Goal: Use online tool/utility: Utilize a website feature to perform a specific function

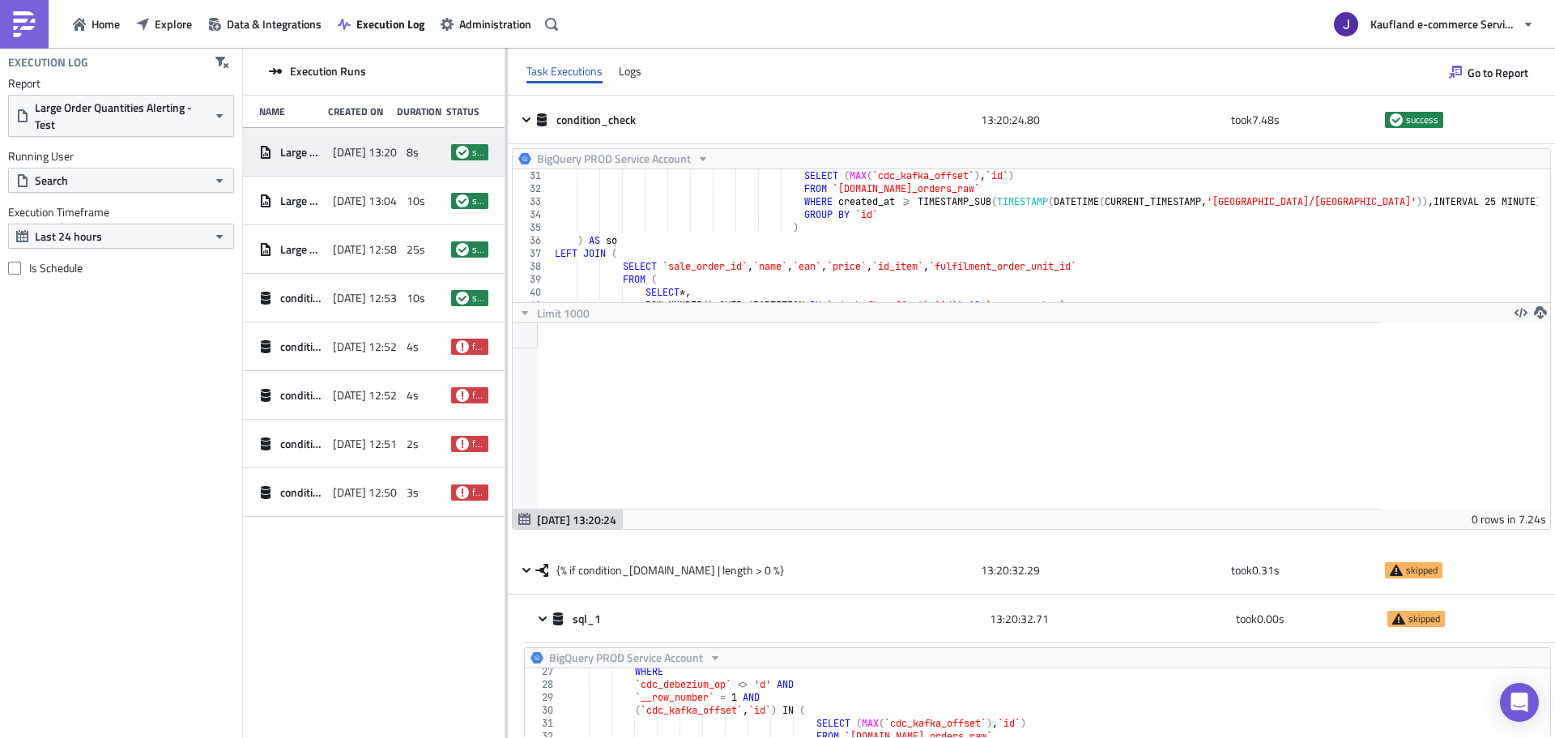
scroll to position [340, 0]
click at [280, 36] on button "Data & Integrations" at bounding box center [265, 23] width 130 height 25
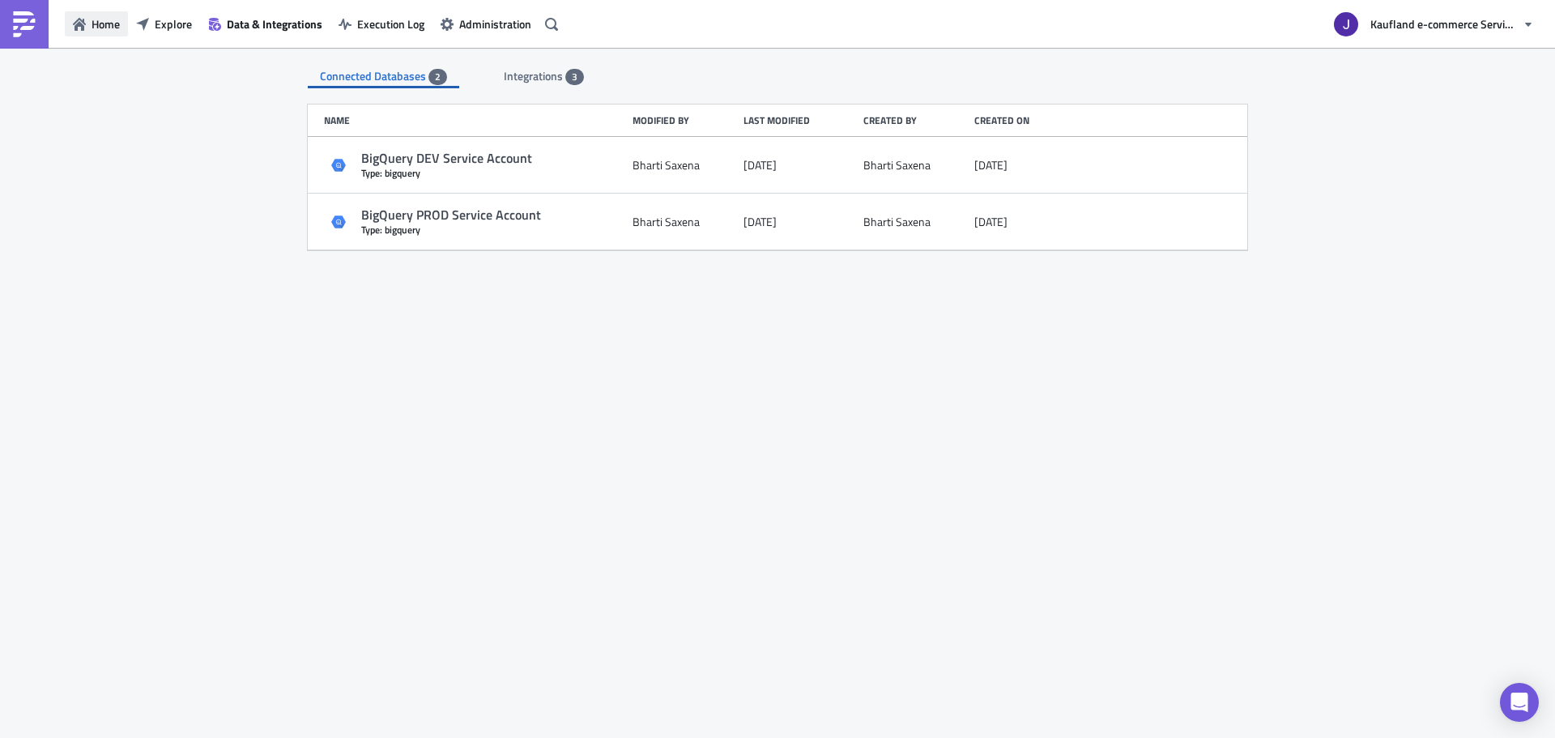
click at [122, 19] on button "Home" at bounding box center [96, 23] width 63 height 25
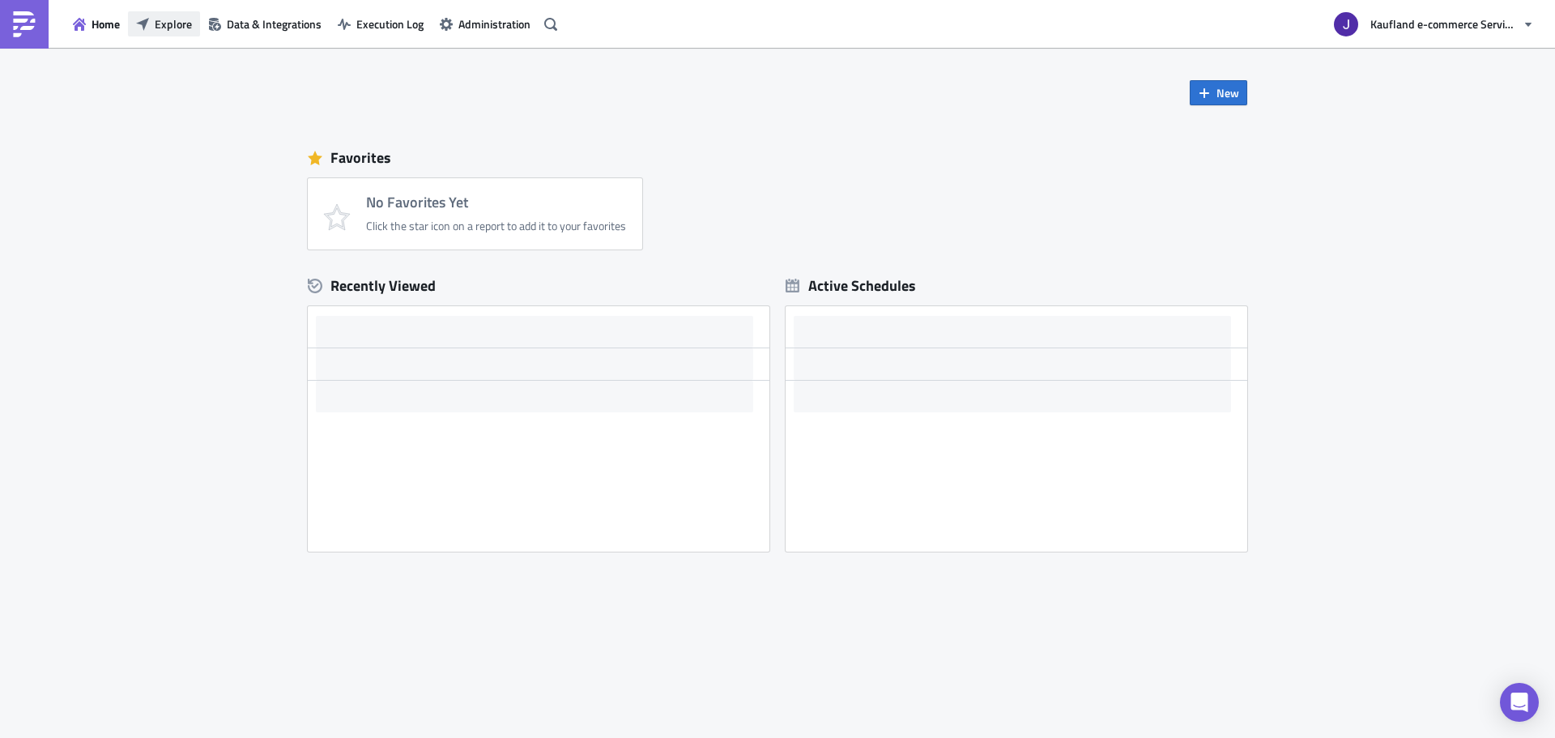
click at [163, 20] on span "Explore" at bounding box center [173, 23] width 37 height 17
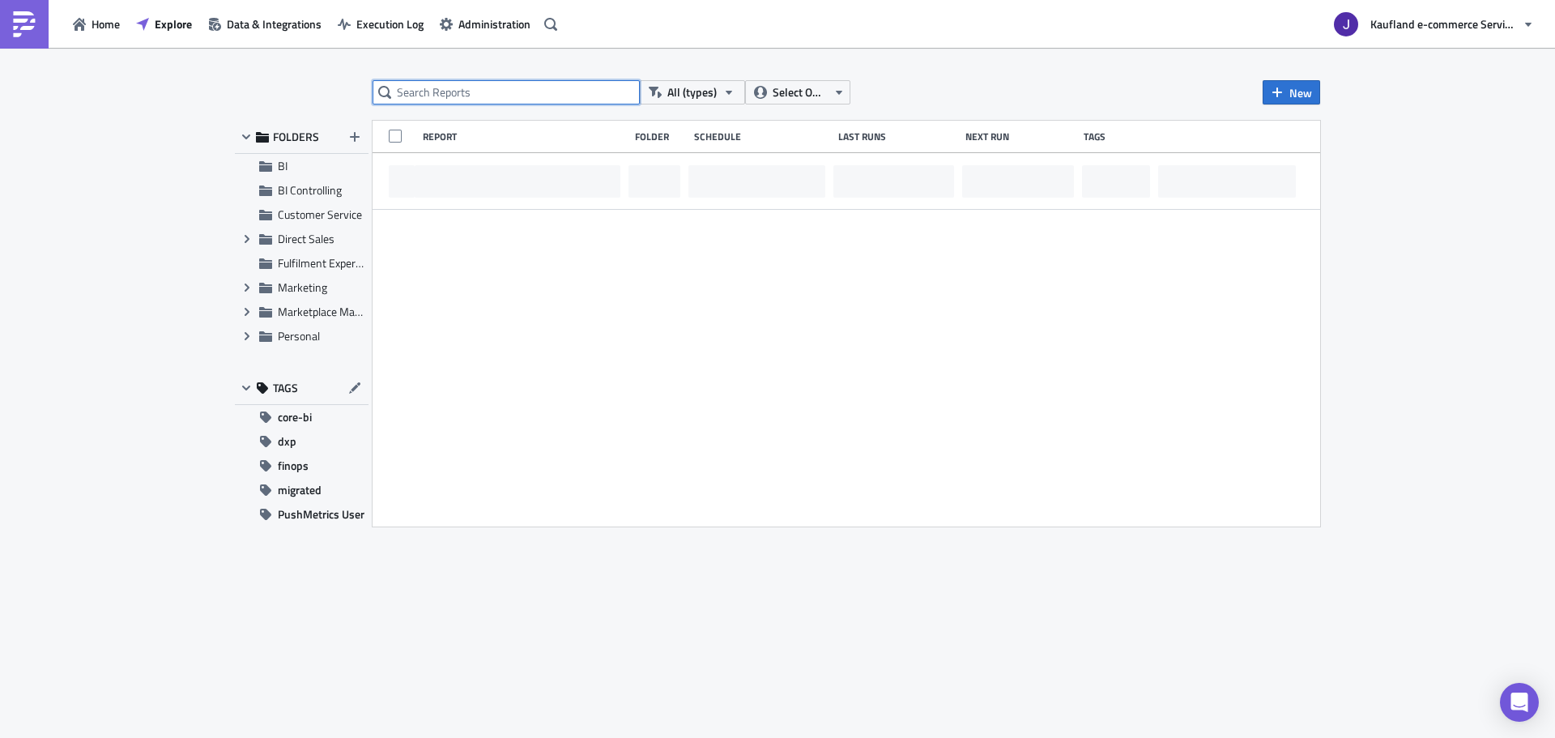
click at [487, 100] on input "text" at bounding box center [506, 92] width 267 height 24
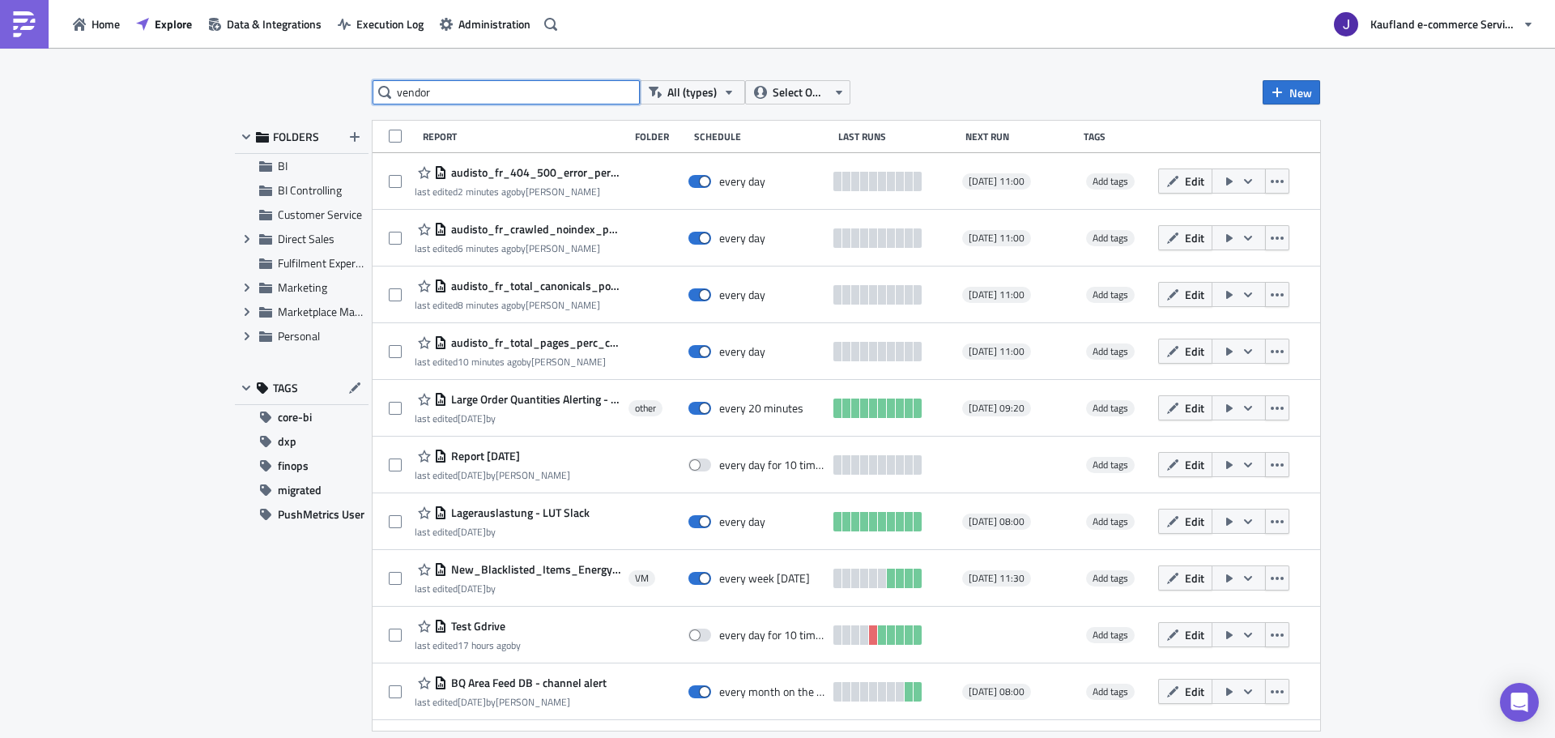
type input "vendor"
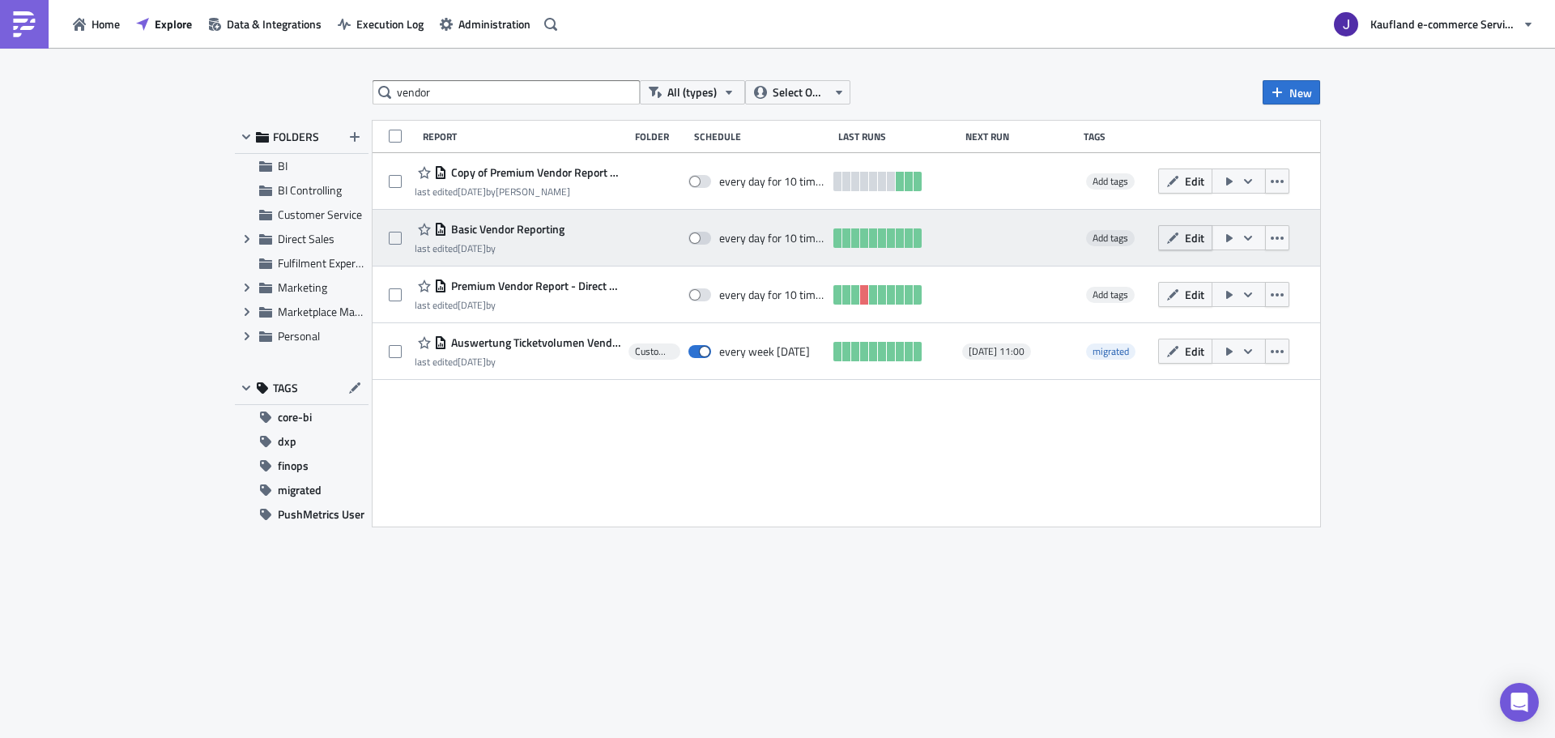
click at [1179, 232] on icon "button" at bounding box center [1172, 238] width 13 height 13
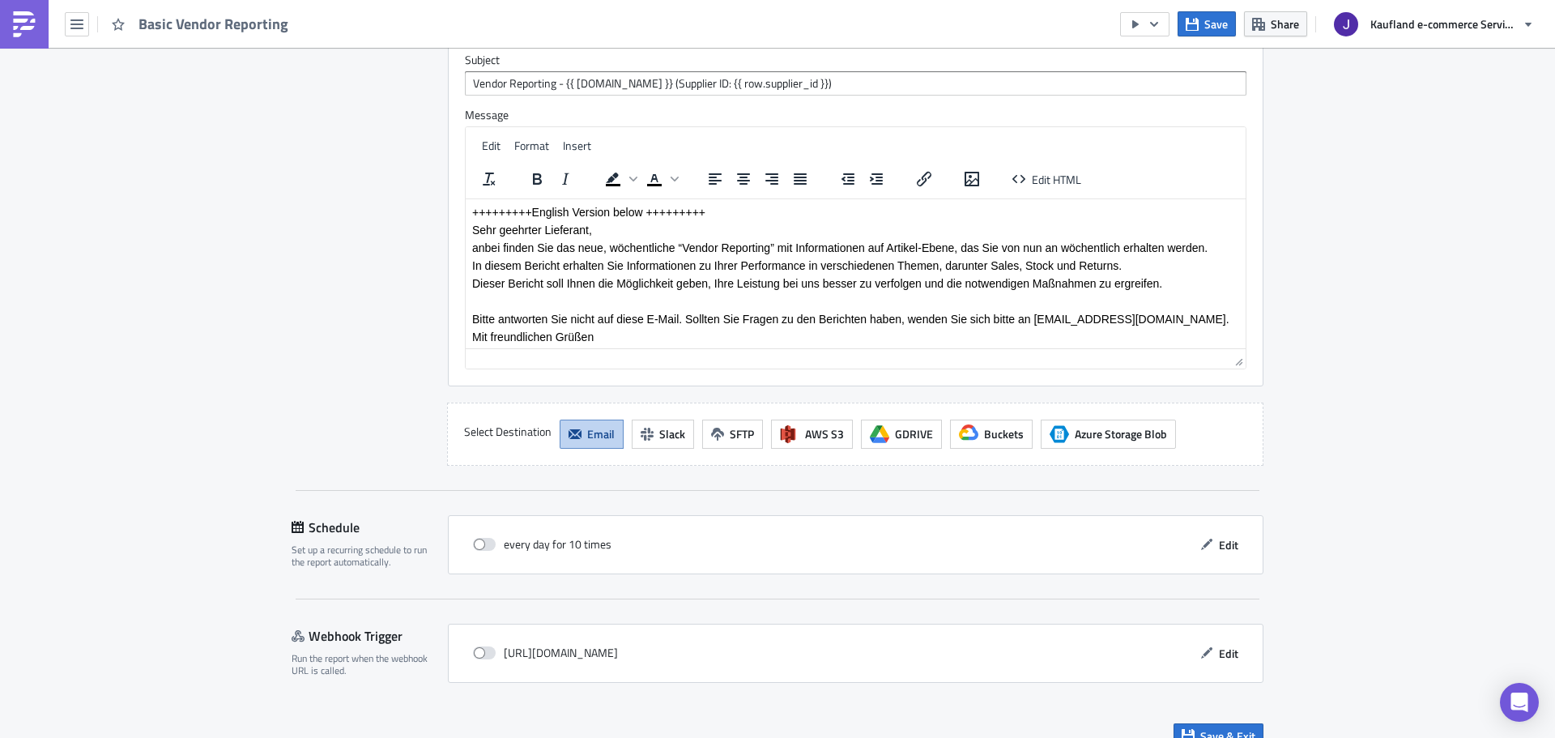
scroll to position [3282, 0]
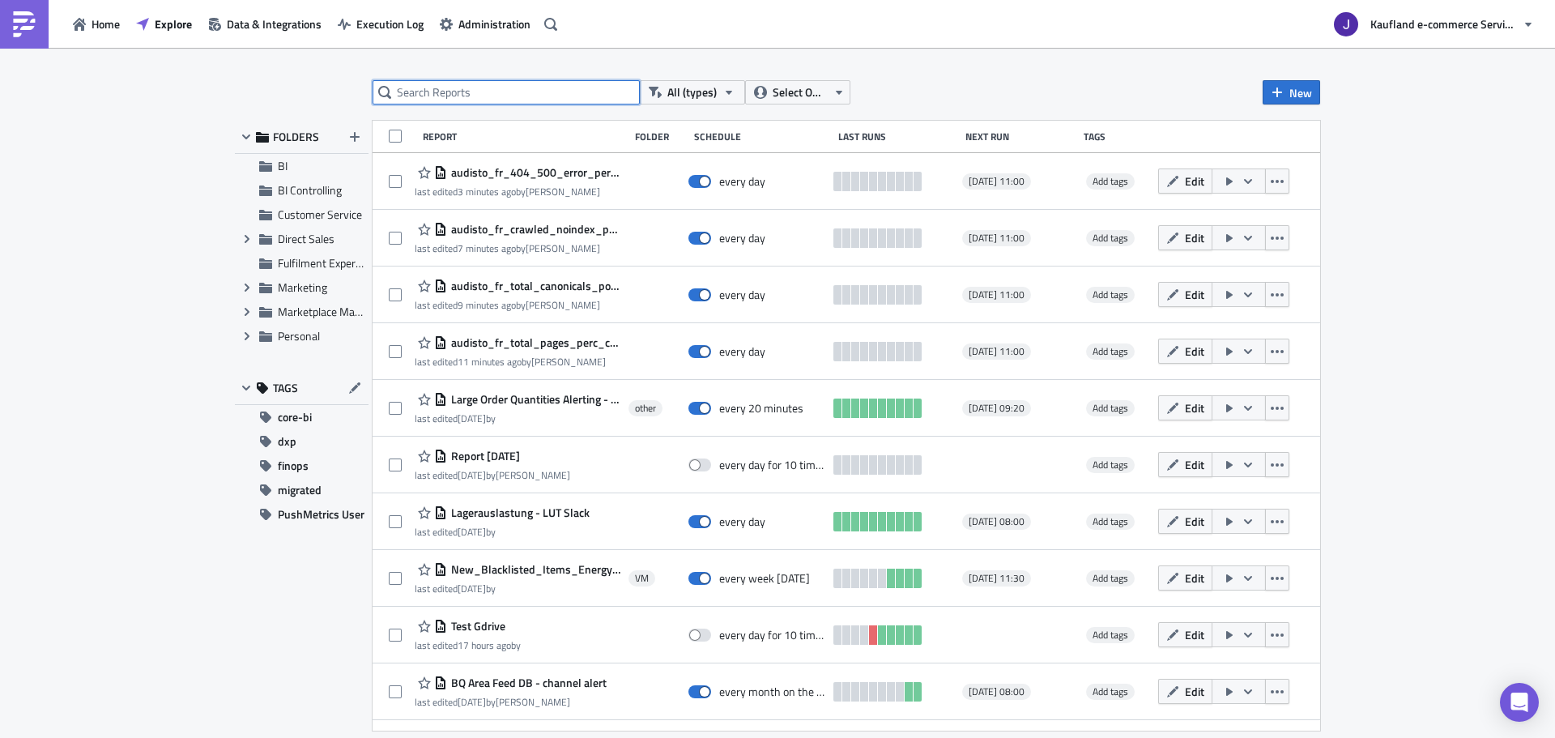
click at [492, 102] on input "text" at bounding box center [506, 92] width 267 height 24
type input "vendor"
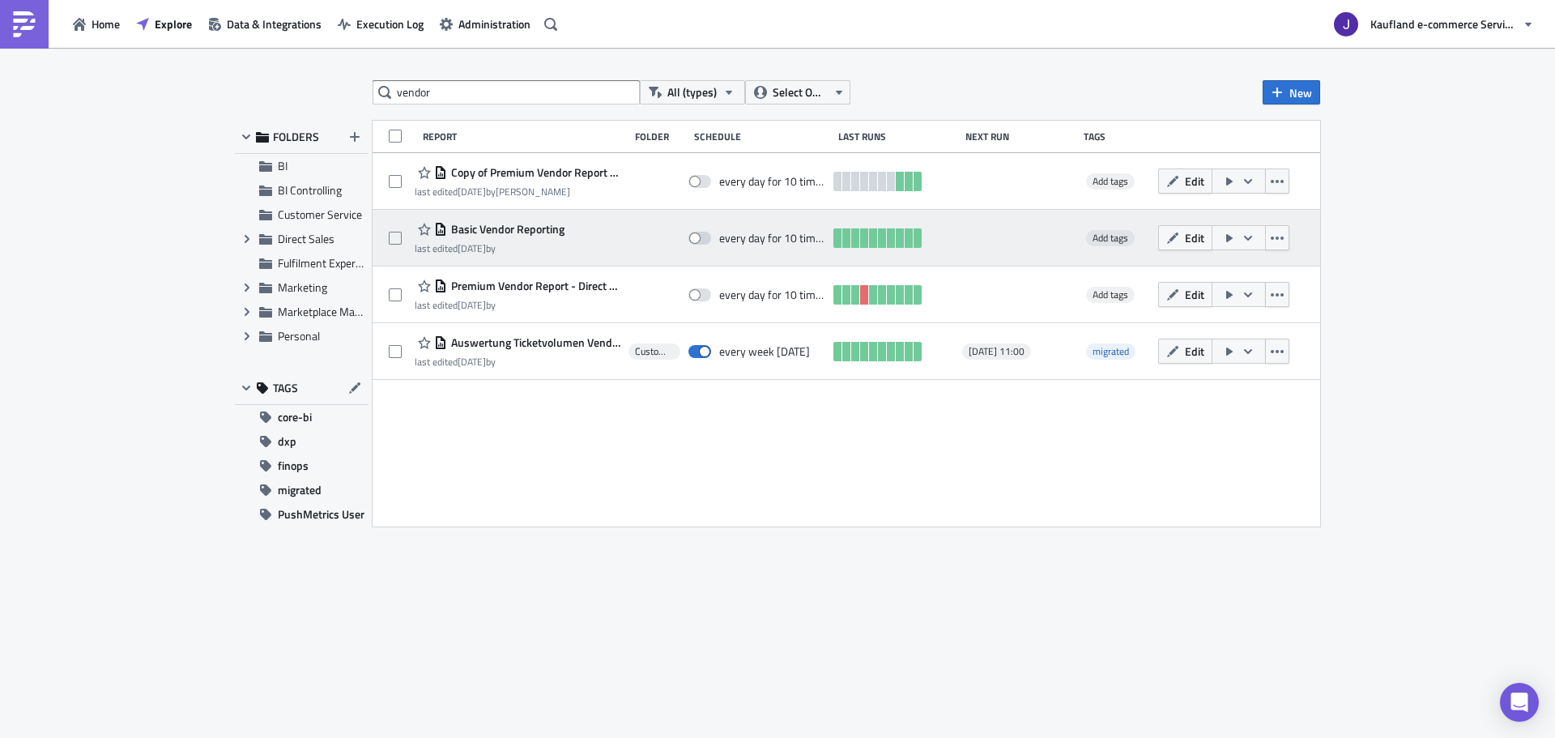
click at [1232, 239] on icon "button" at bounding box center [1229, 238] width 13 height 13
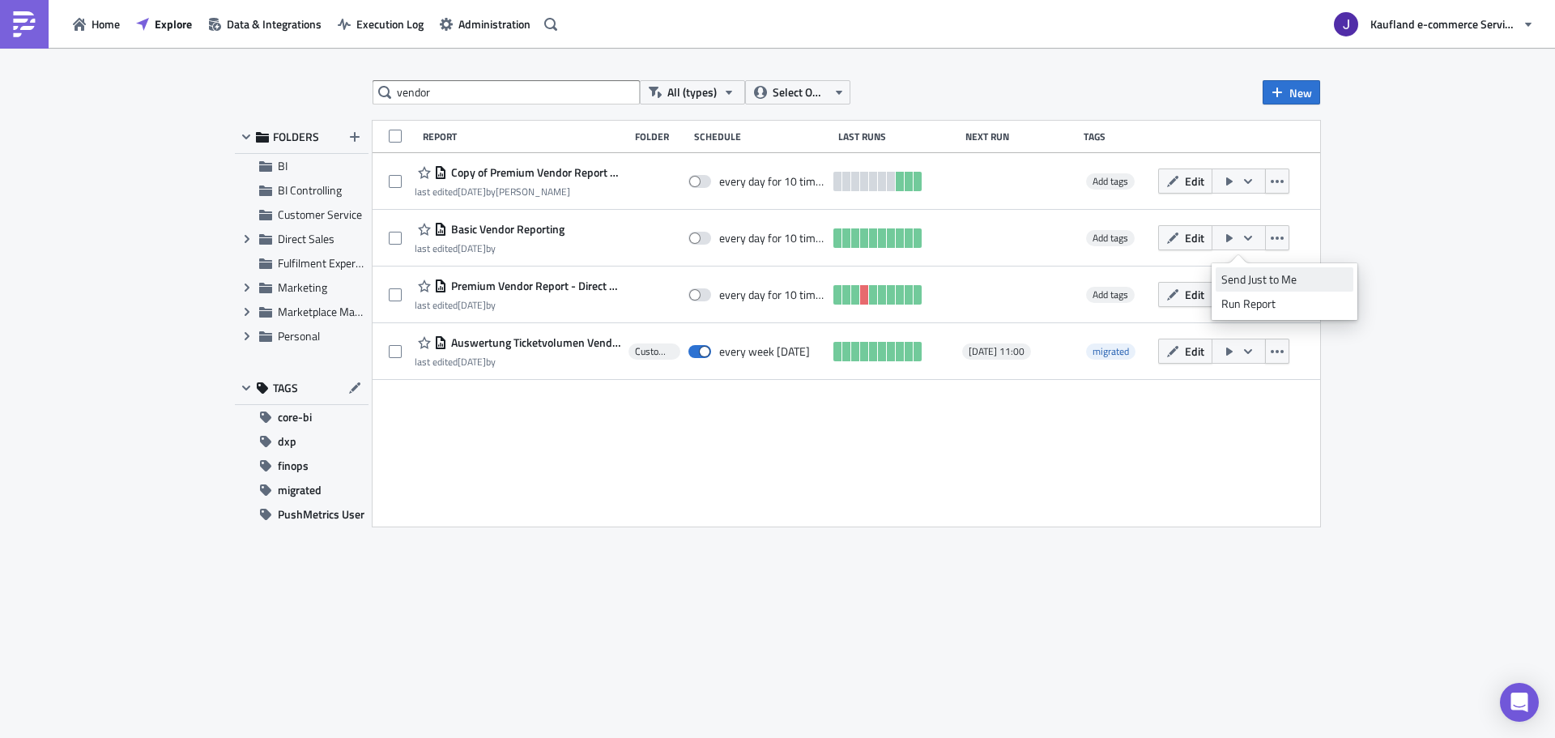
click at [1238, 276] on div "Send Just to Me" at bounding box center [1284, 279] width 126 height 16
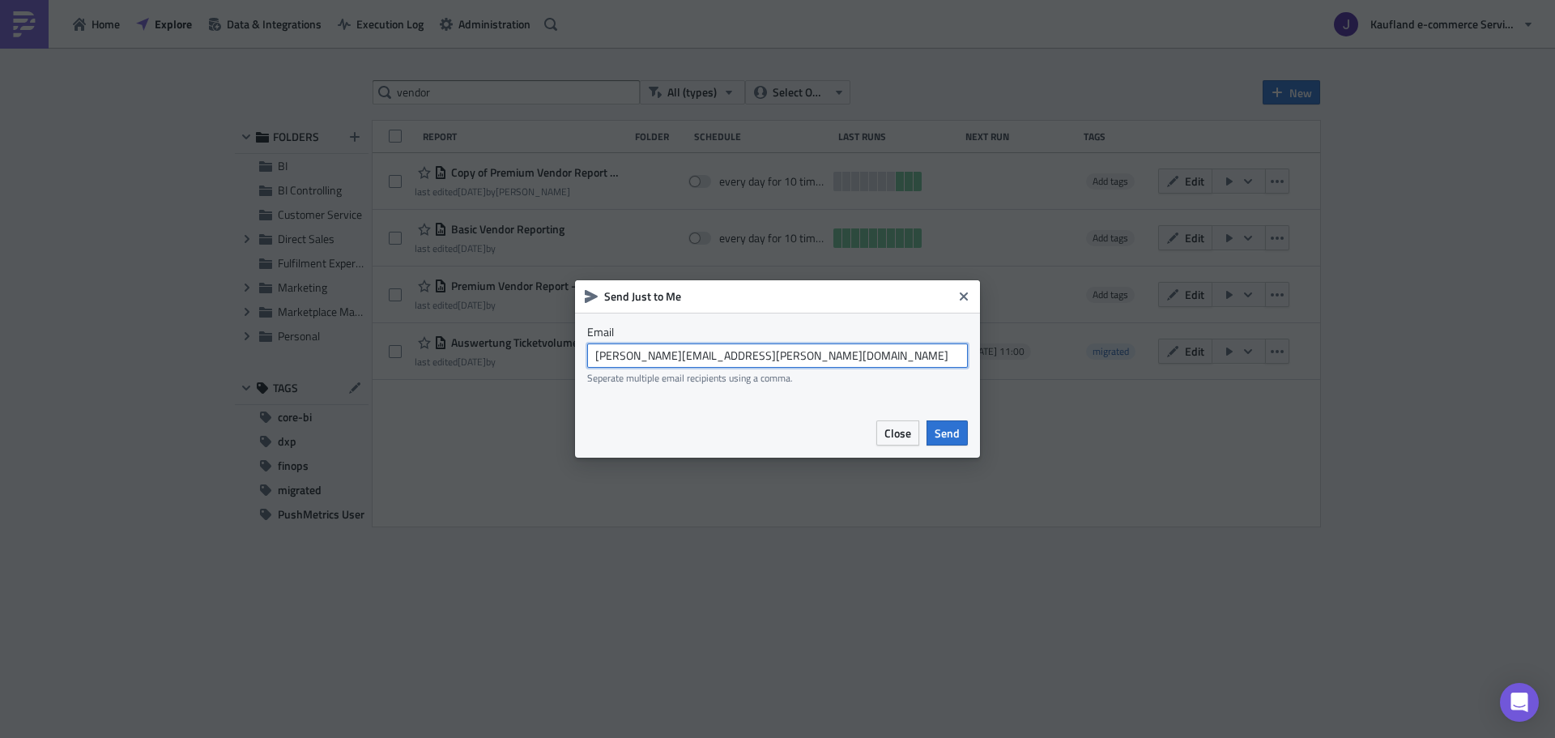
drag, startPoint x: 667, startPoint y: 361, endPoint x: 765, endPoint y: 364, distance: 97.2
click at [765, 364] on input "[PERSON_NAME][EMAIL_ADDRESS][PERSON_NAME][DOMAIN_NAME]" at bounding box center [777, 355] width 381 height 24
type input "[EMAIL_ADDRESS][DOMAIN_NAME]"
click at [945, 428] on span "Send" at bounding box center [947, 432] width 25 height 17
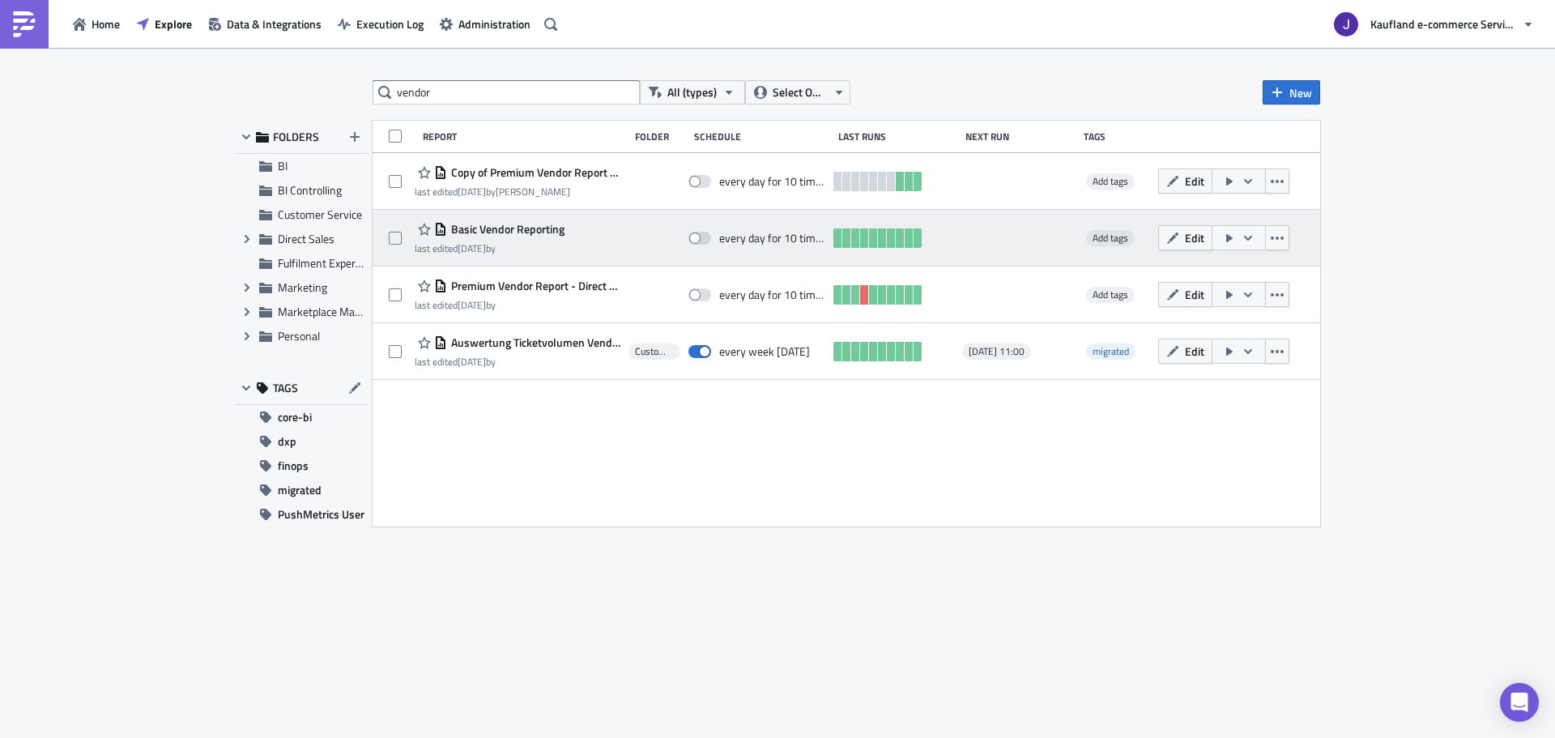
click at [1244, 236] on icon "button" at bounding box center [1248, 237] width 8 height 5
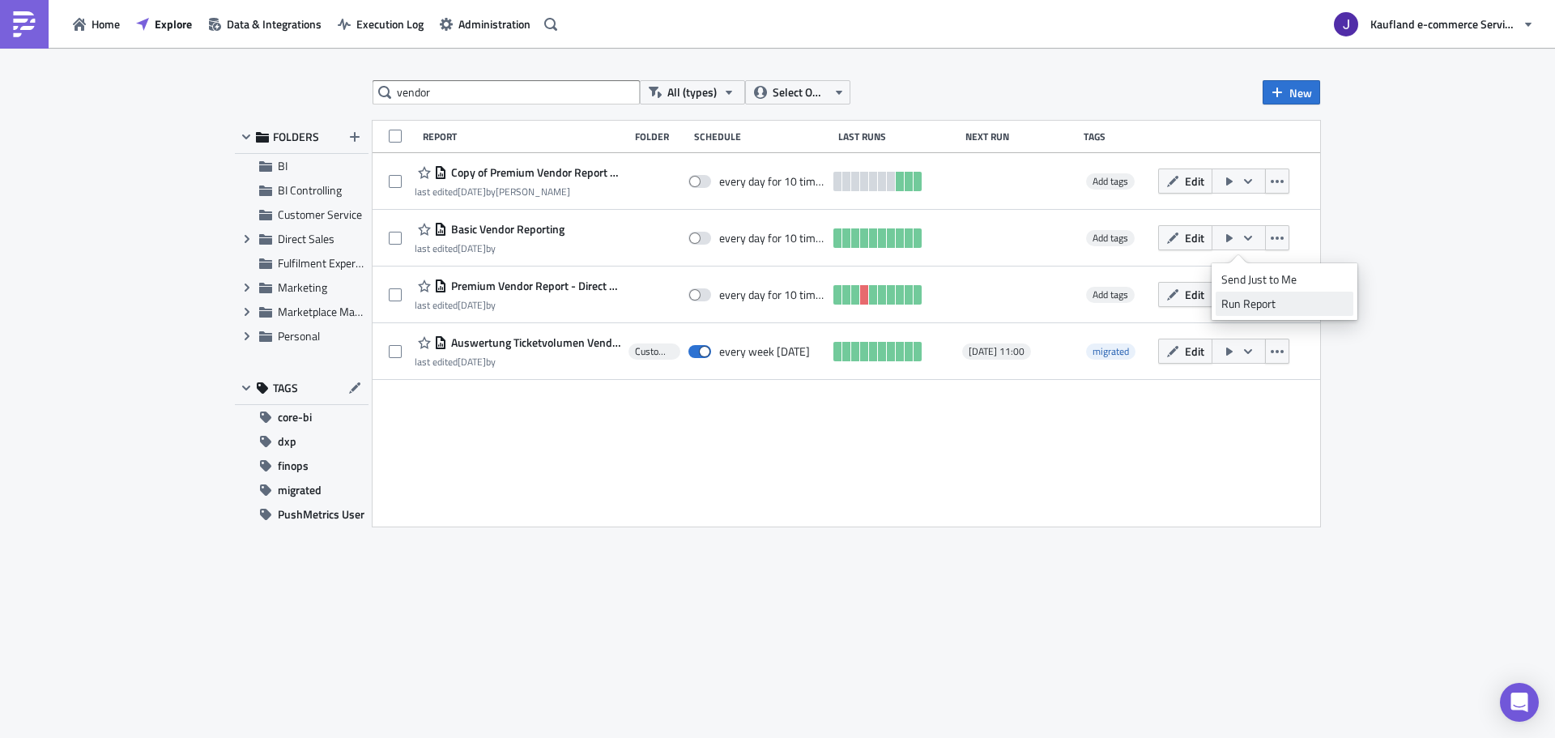
click at [1257, 301] on div "Run Report" at bounding box center [1284, 304] width 126 height 16
click at [365, 20] on span "Execution Log" at bounding box center [389, 23] width 67 height 17
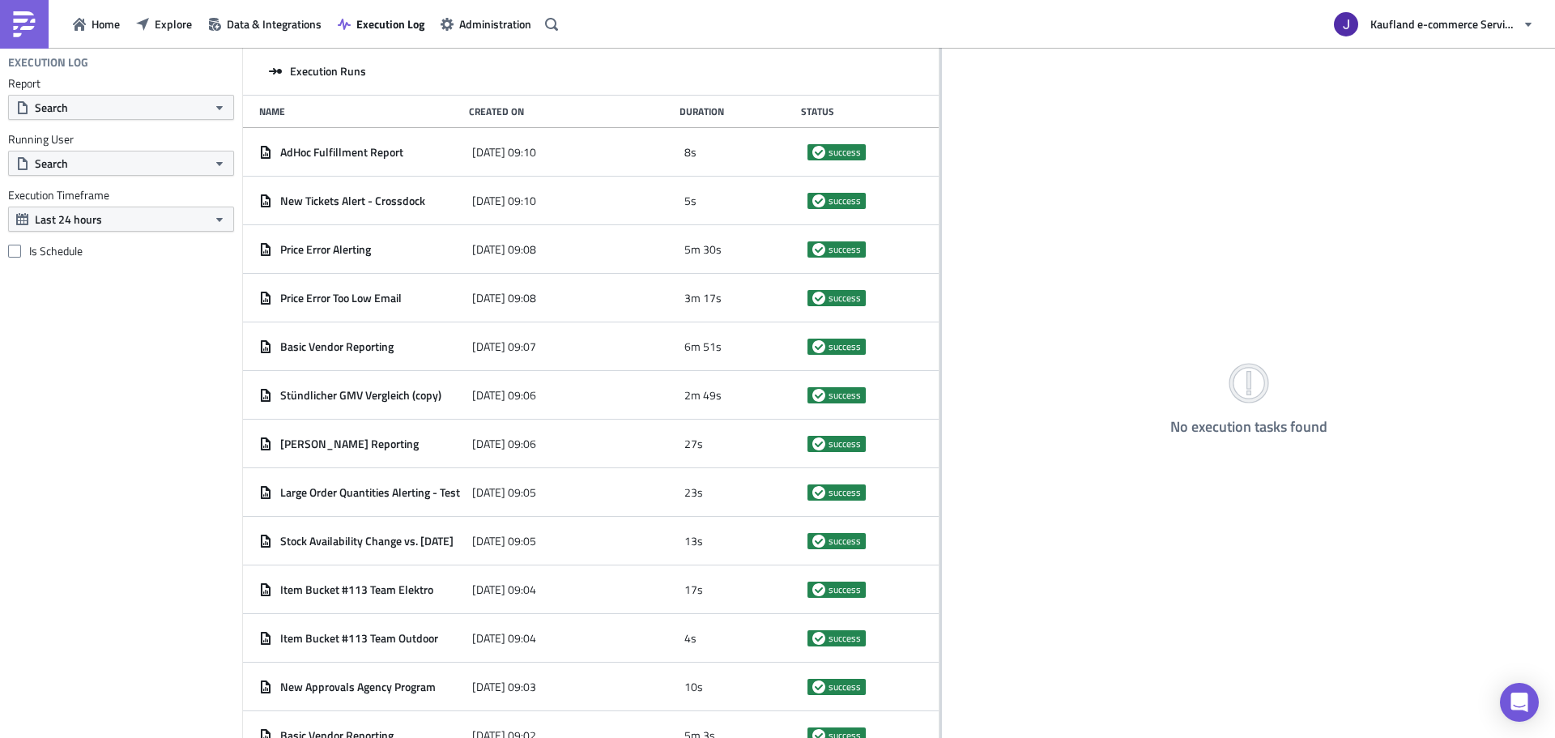
drag, startPoint x: 507, startPoint y: 208, endPoint x: 940, endPoint y: 215, distance: 432.6
click at [940, 215] on div at bounding box center [941, 394] width 2 height 693
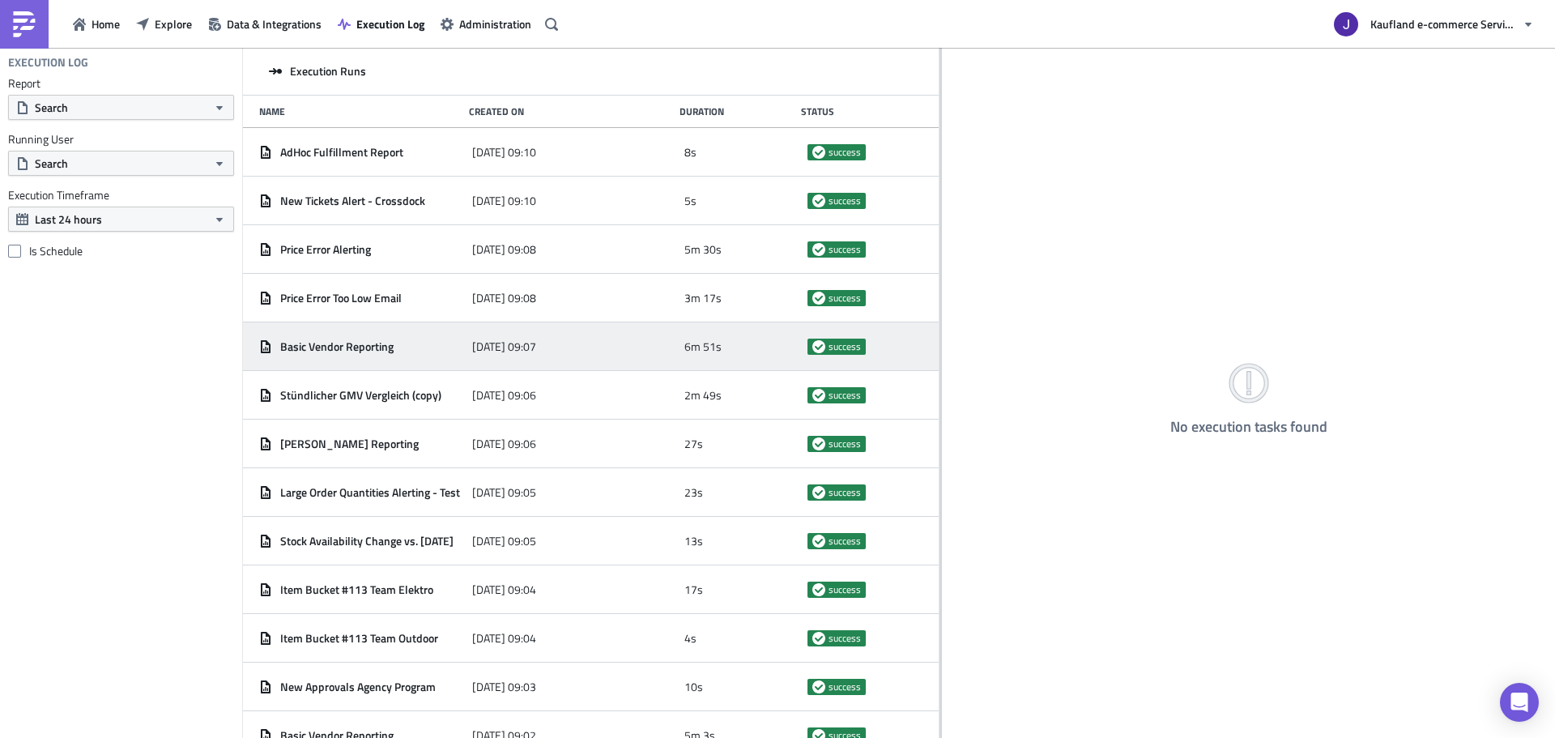
click at [370, 338] on div "Basic Vendor Reporting" at bounding box center [361, 346] width 205 height 29
